Goal: Information Seeking & Learning: Find specific fact

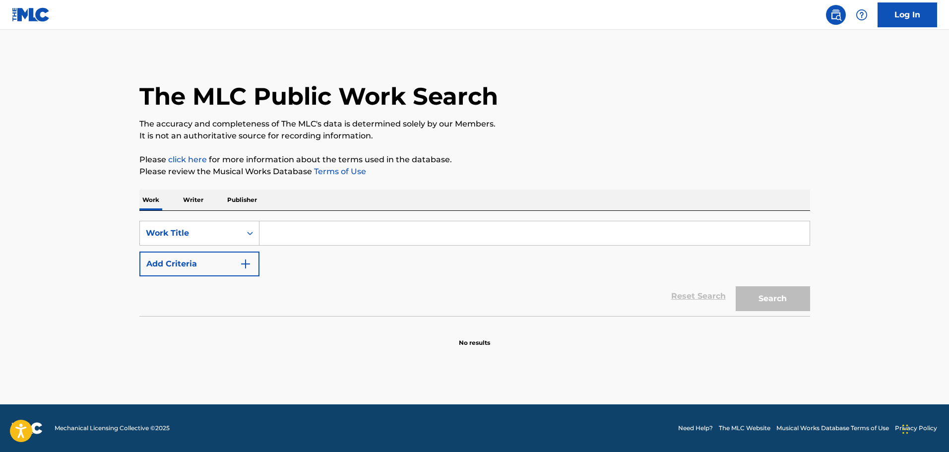
click at [317, 240] on input "Search Form" at bounding box center [535, 233] width 550 height 24
paste input "Miss The Misery"
type input "Miss The Misery"
click at [238, 260] on button "Add Criteria" at bounding box center [199, 264] width 120 height 25
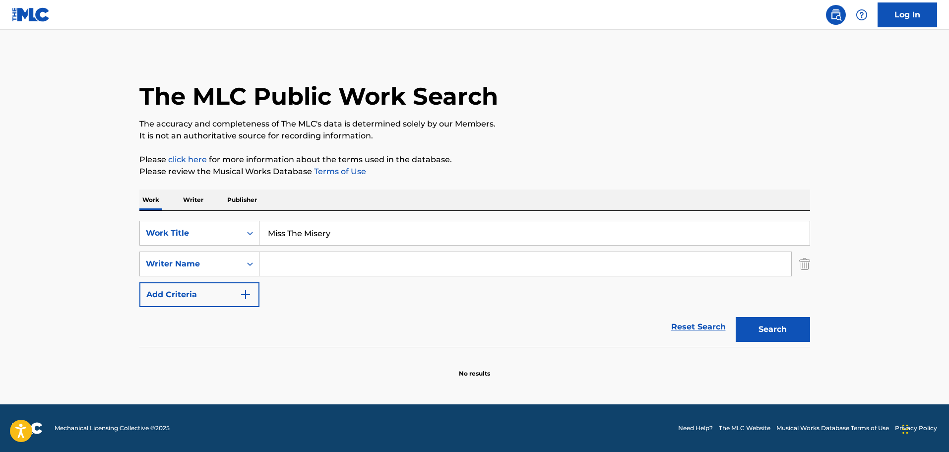
click at [289, 264] on input "Search Form" at bounding box center [526, 264] width 532 height 24
paste input "[PERSON_NAME] [PERSON_NAME]"
type input "[PERSON_NAME] [PERSON_NAME]"
click at [793, 339] on button "Search" at bounding box center [773, 329] width 74 height 25
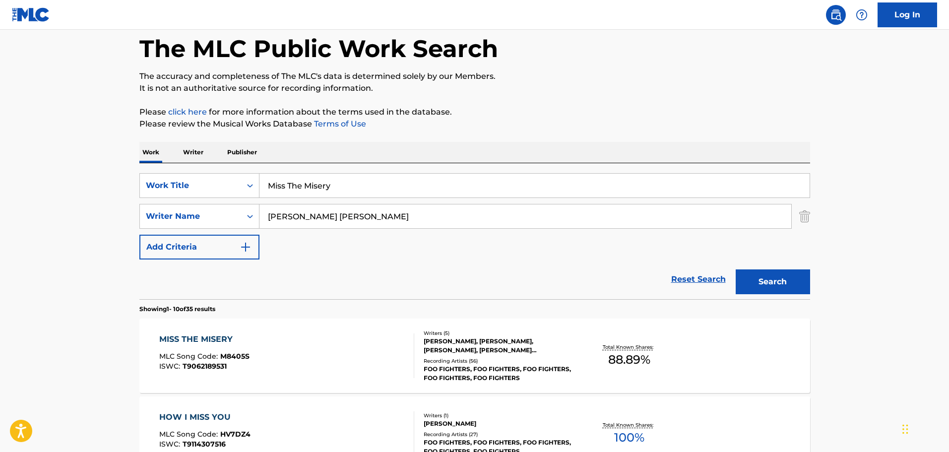
scroll to position [99, 0]
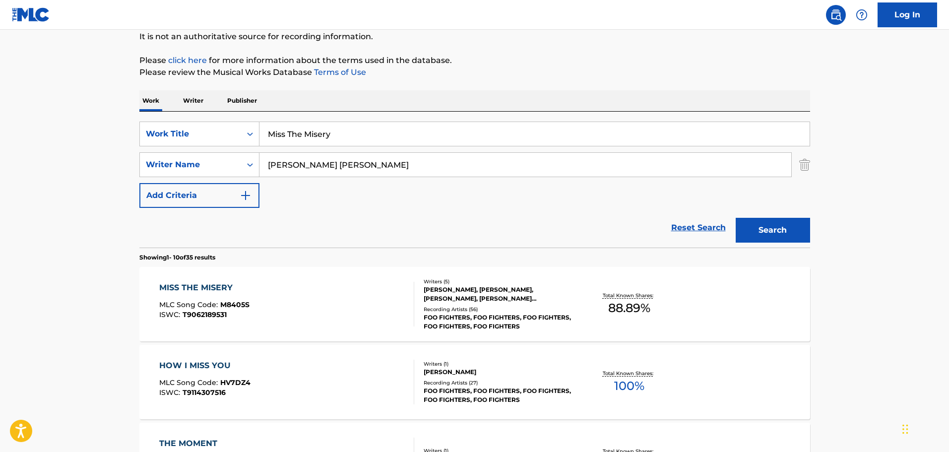
click at [341, 301] on div "MISS THE MISERY MLC Song Code : M8405S ISWC : T9062189531" at bounding box center [286, 304] width 255 height 45
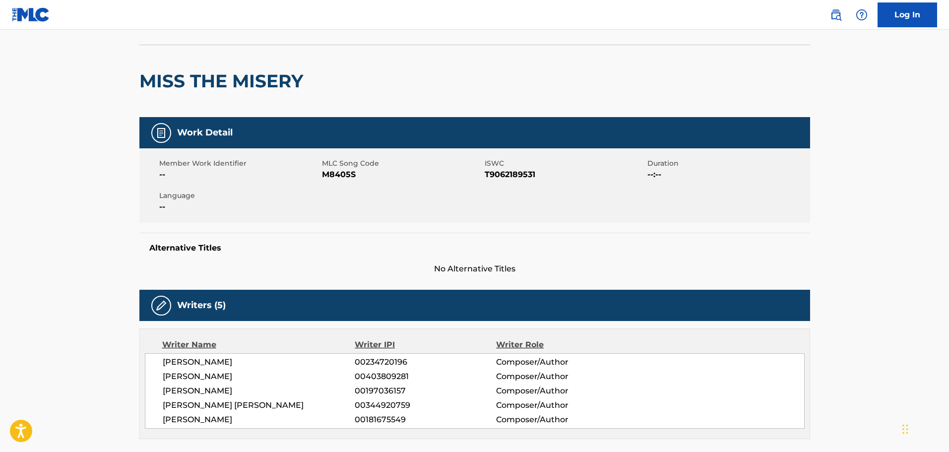
scroll to position [149, 0]
